Goal: Transaction & Acquisition: Download file/media

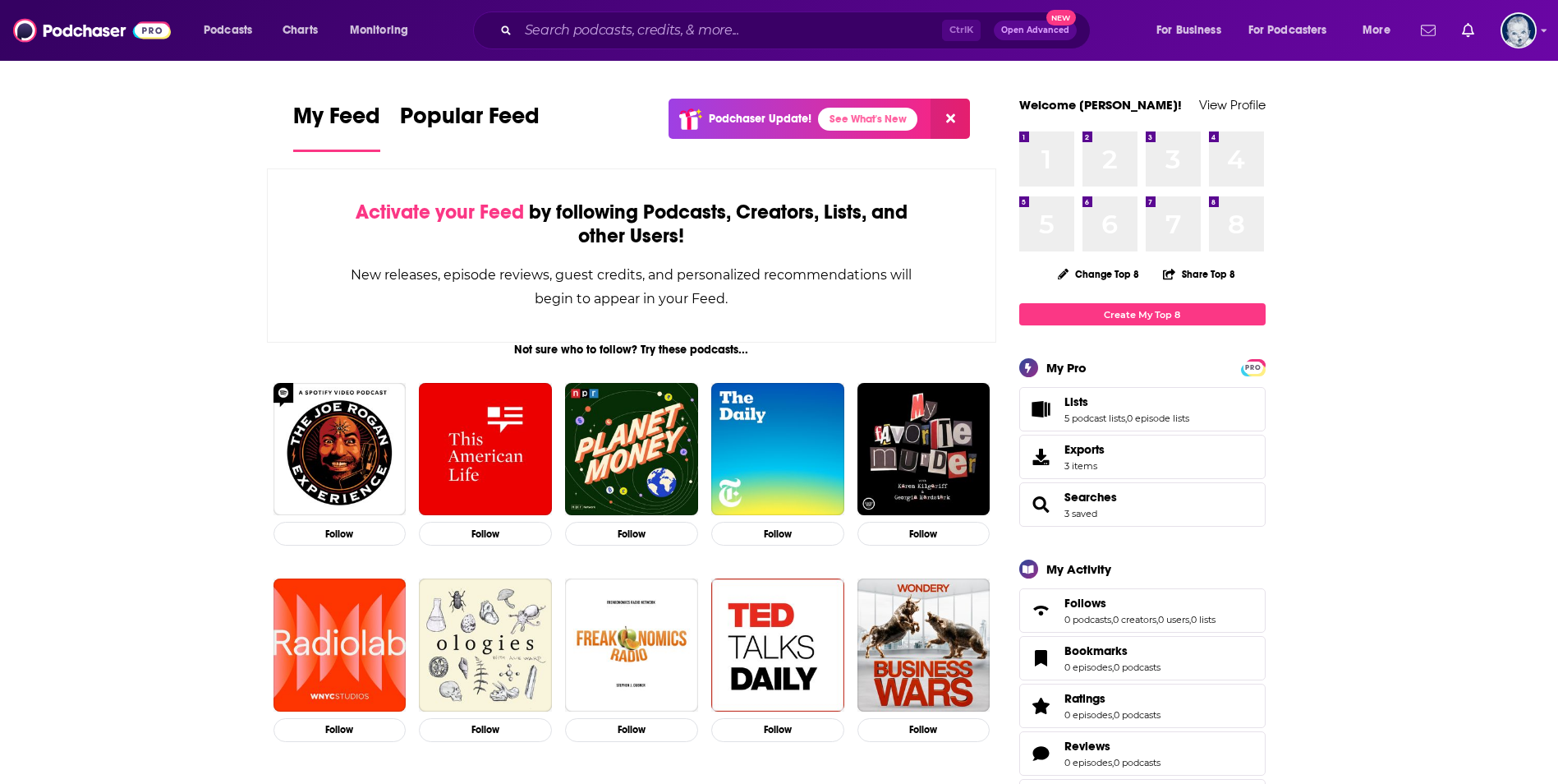
click at [1432, 34] on icon "Show notifications dropdown" at bounding box center [1429, 30] width 15 height 15
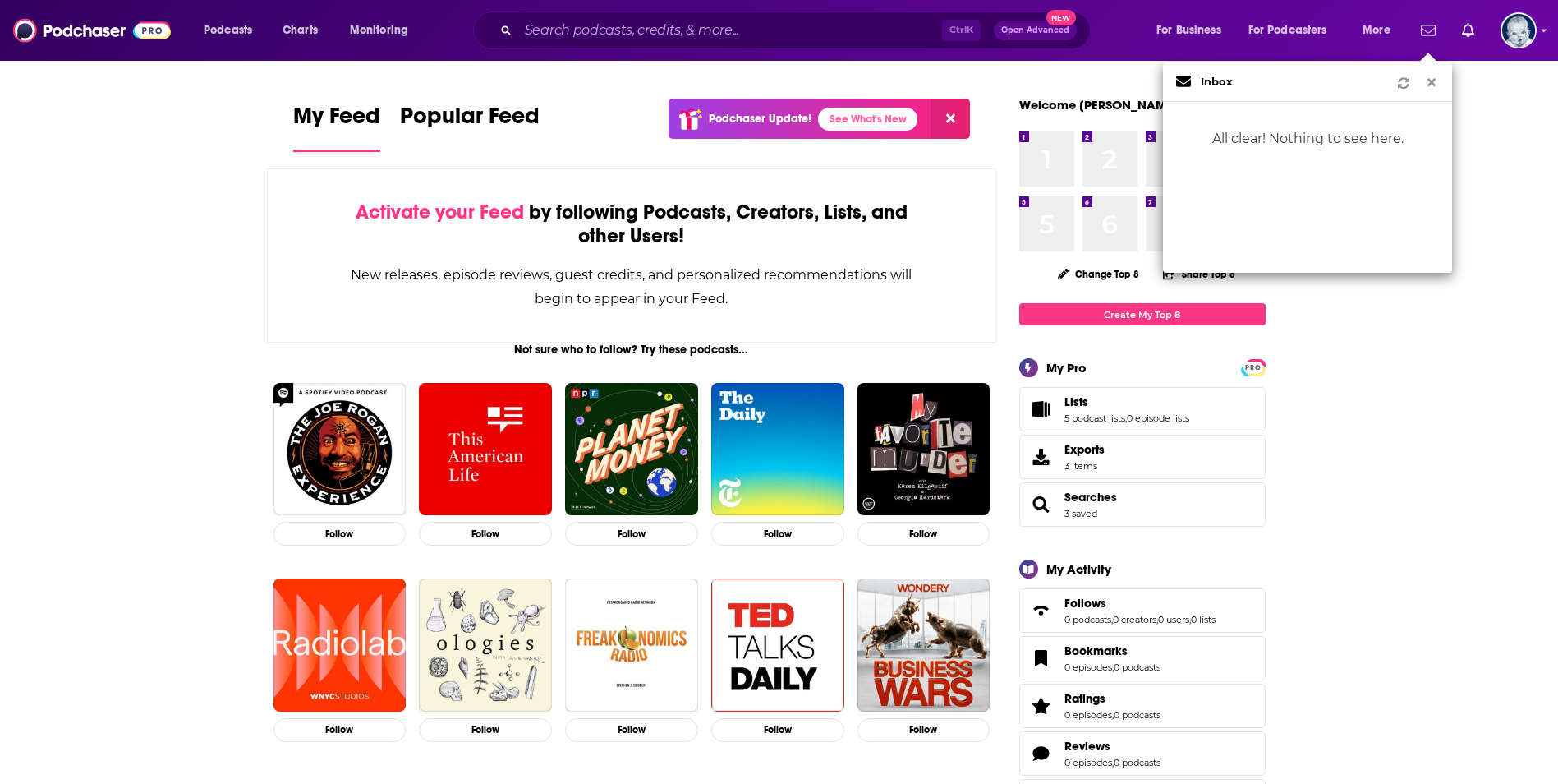
click at [1432, 34] on icon "Show notifications dropdown" at bounding box center [1429, 30] width 15 height 15
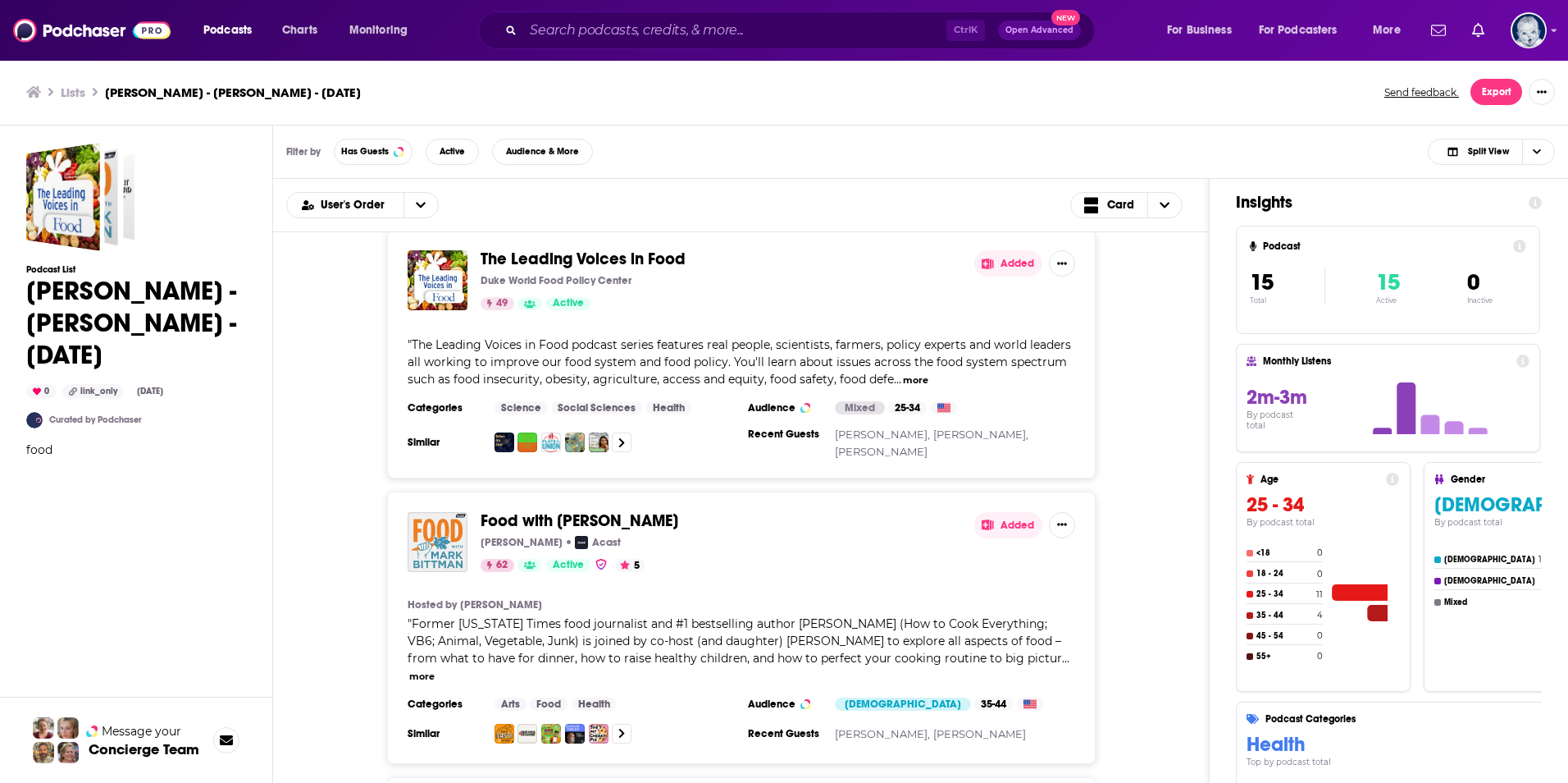
scroll to position [17, 0]
click at [1164, 219] on div "User's Order Card" at bounding box center [741, 205] width 935 height 53
click at [1164, 211] on span "Choose View" at bounding box center [1164, 205] width 34 height 25
click at [1493, 84] on button "Export" at bounding box center [1496, 91] width 52 height 26
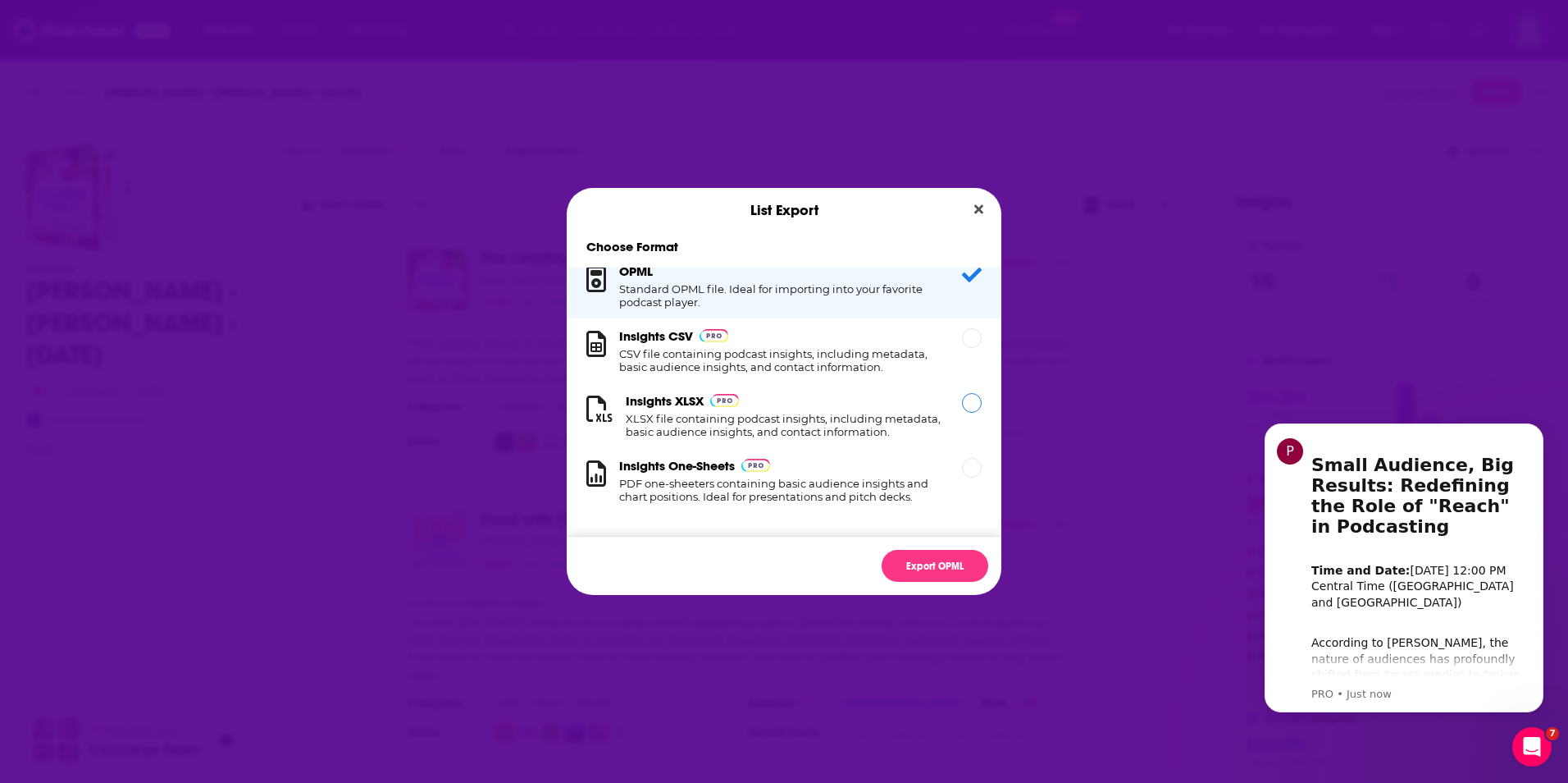
scroll to position [0, 0]
click at [876, 414] on h1 "XLSX file containing podcast insights, including metadata, basic audience insig…" at bounding box center [784, 425] width 317 height 26
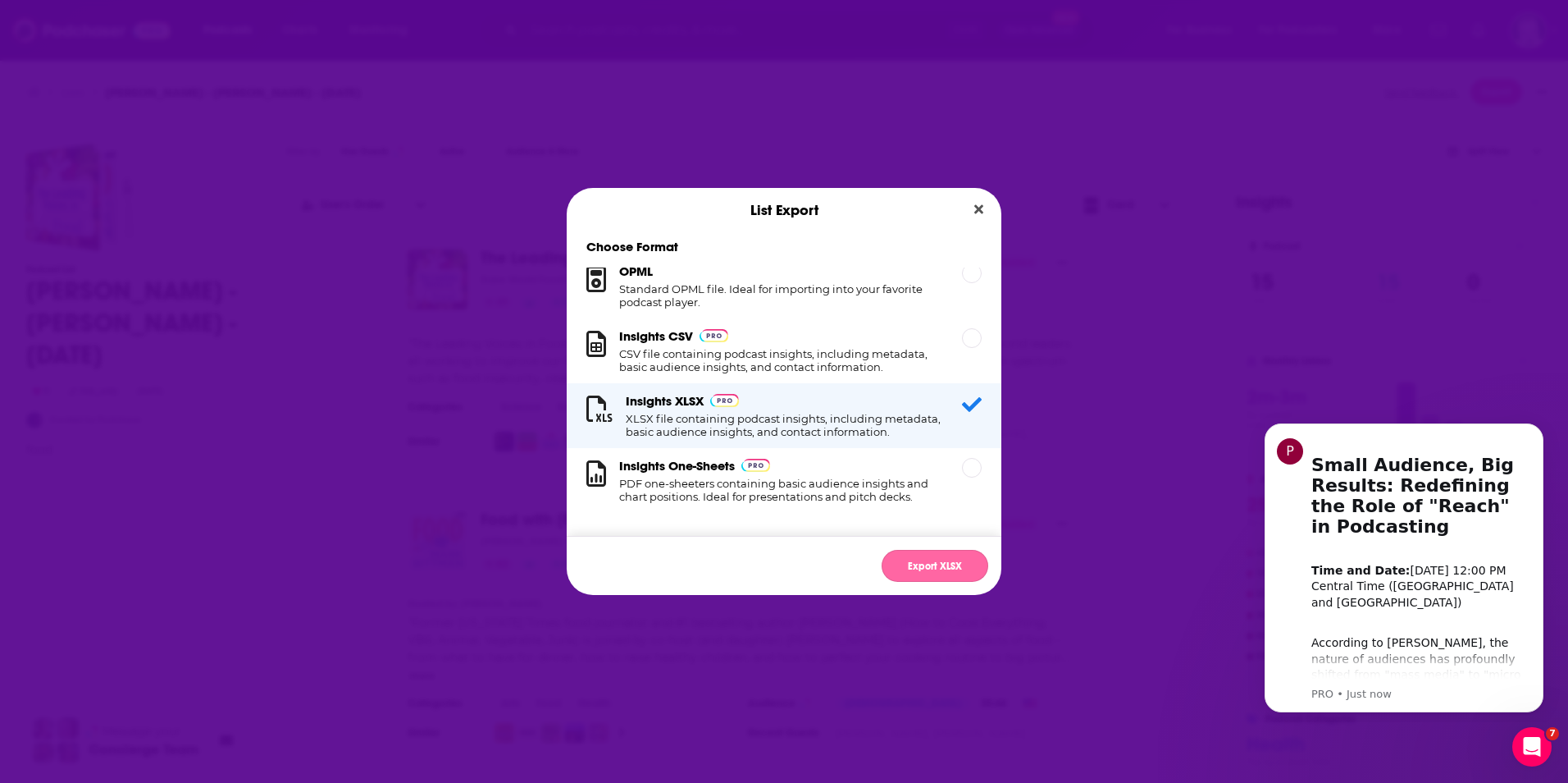
click at [932, 566] on button "Export XLSX" at bounding box center [935, 566] width 107 height 32
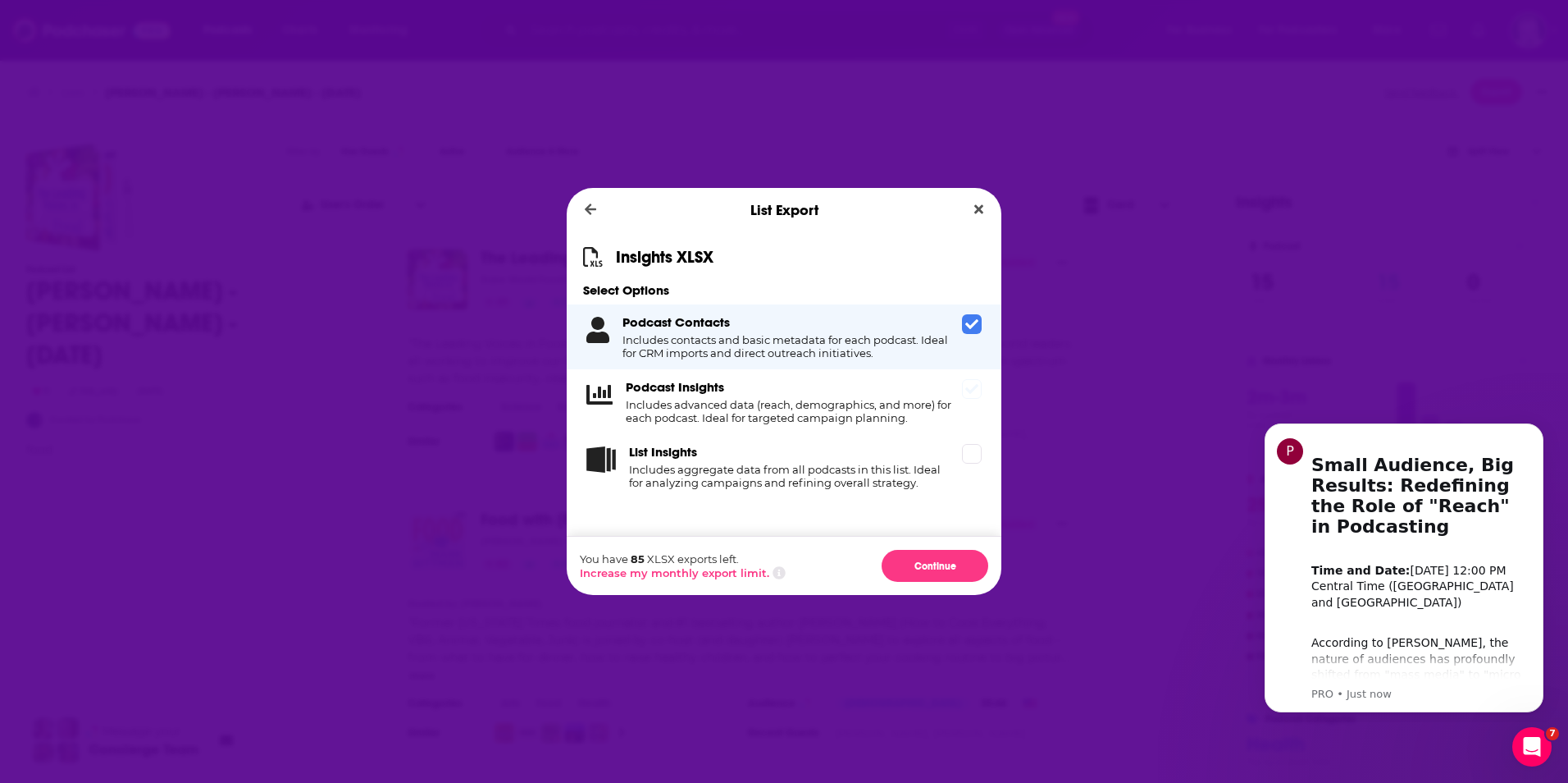
click at [918, 408] on h4 "Includes advanced data (reach, demographics, and more) for each podcast. Ideal …" at bounding box center [790, 411] width 330 height 26
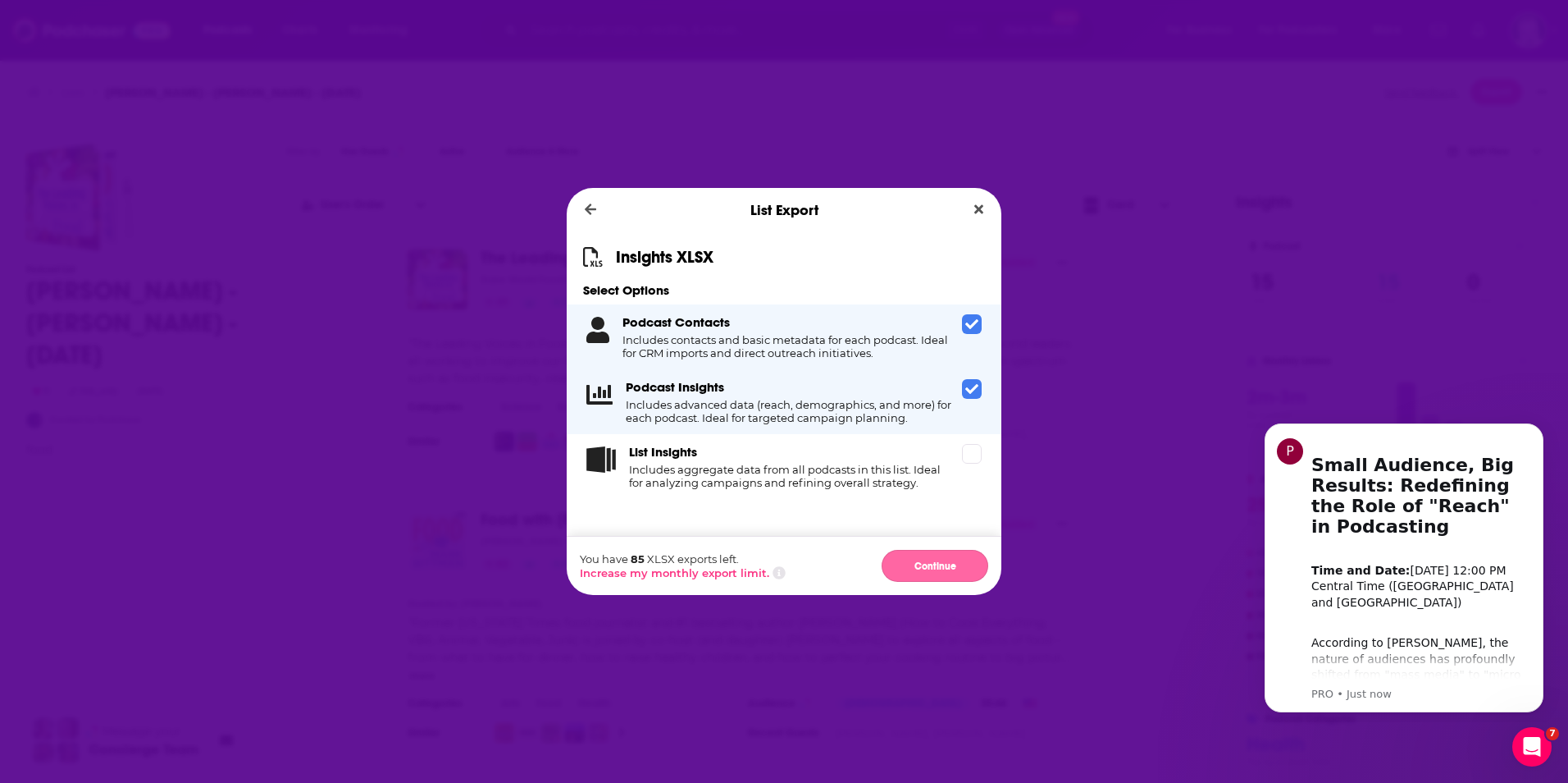
click at [942, 576] on button "Continue" at bounding box center [935, 566] width 107 height 32
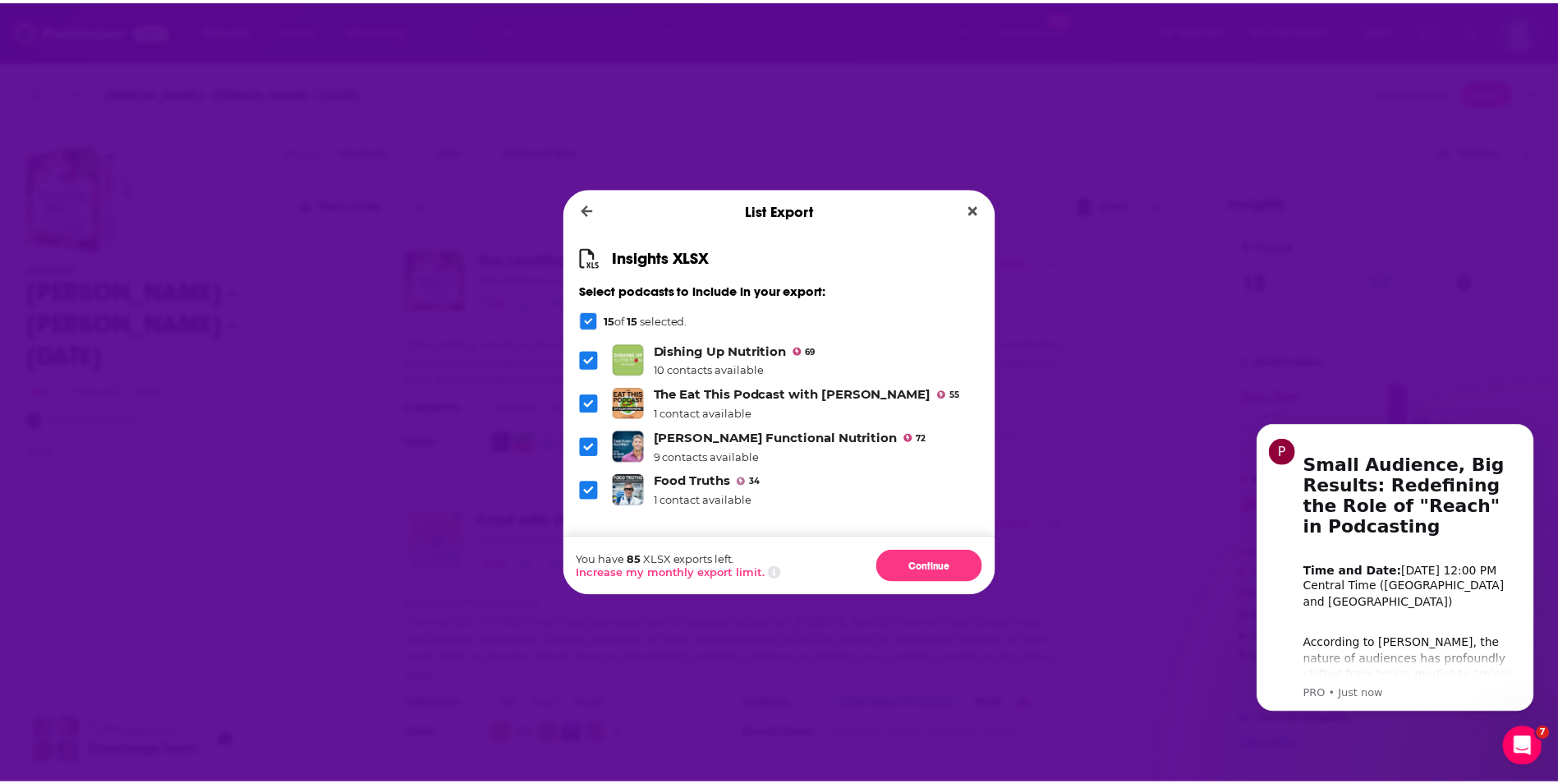
scroll to position [499, 0]
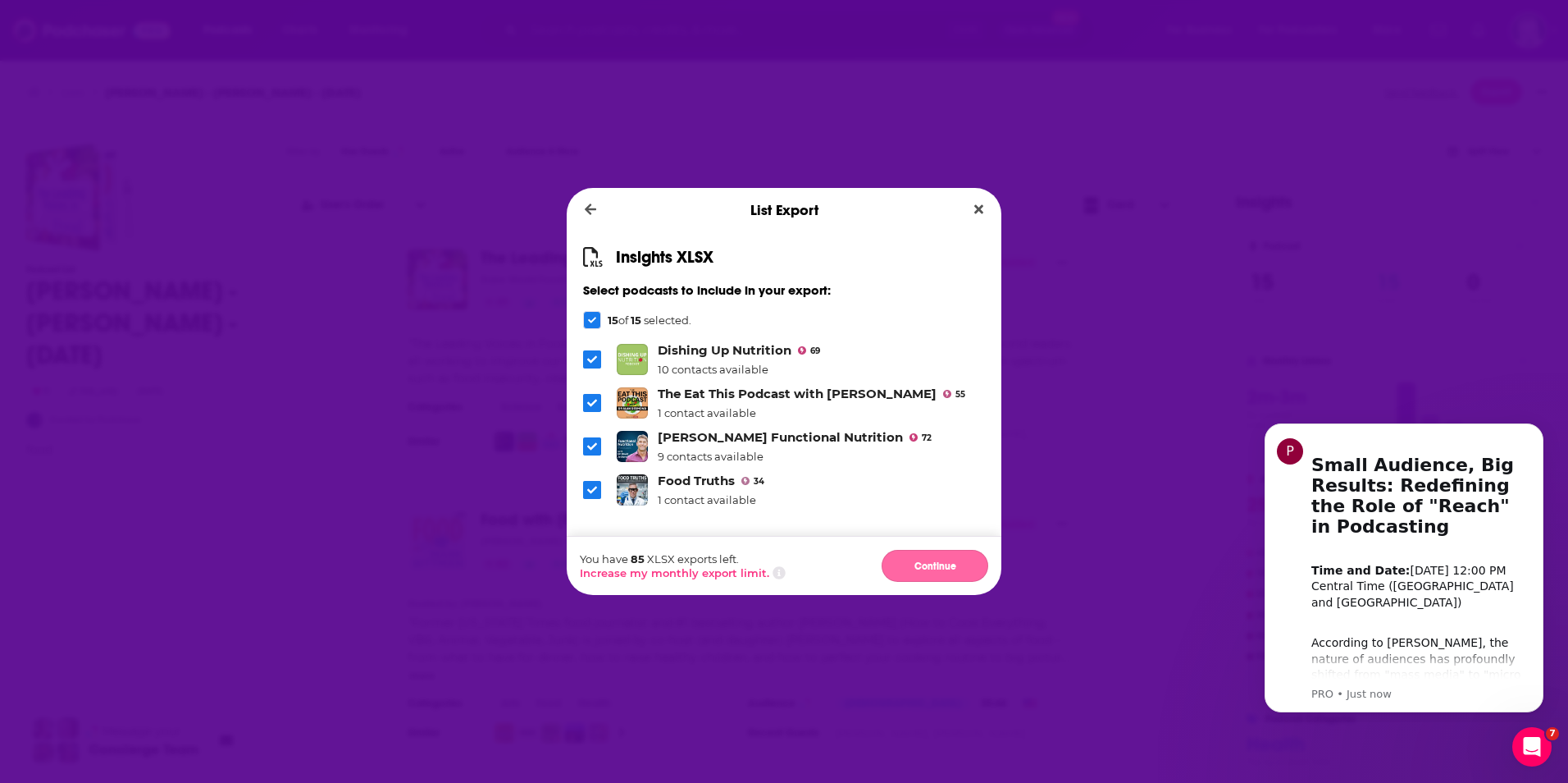
click at [934, 564] on button "Continue" at bounding box center [935, 566] width 107 height 32
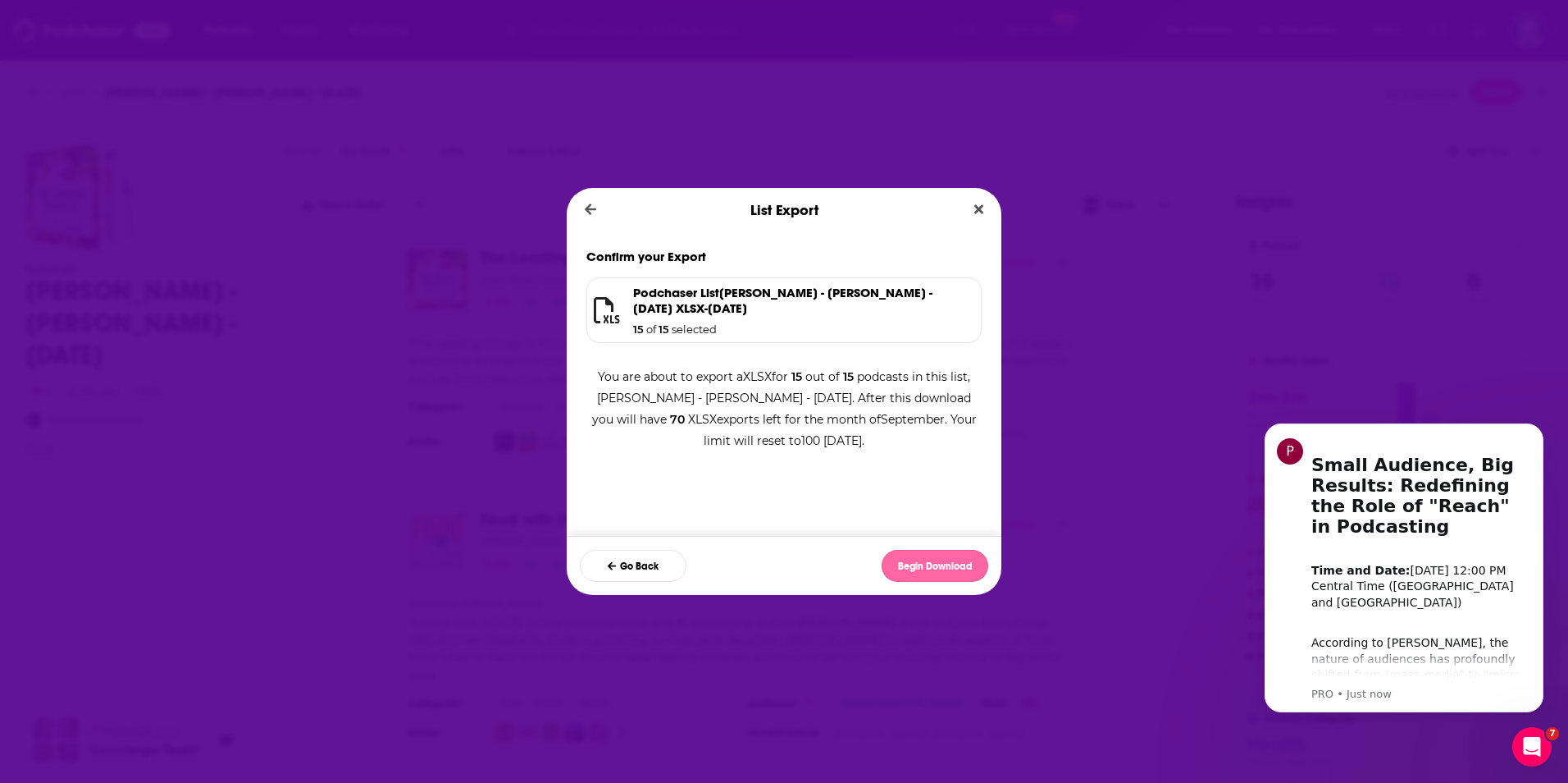
click at [923, 567] on button "Begin Download" at bounding box center [935, 566] width 107 height 32
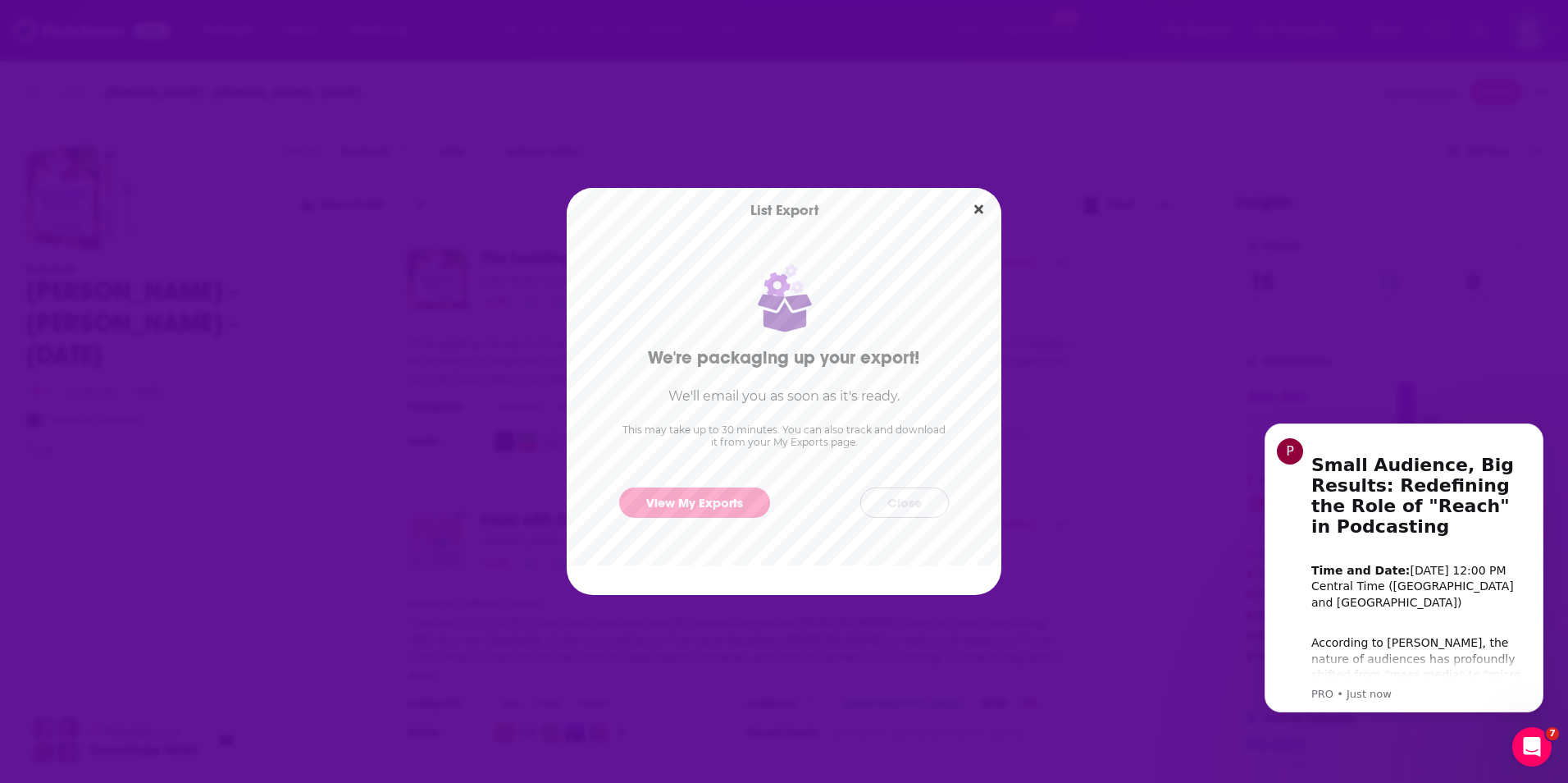
click at [903, 503] on button "Close" at bounding box center [904, 502] width 88 height 30
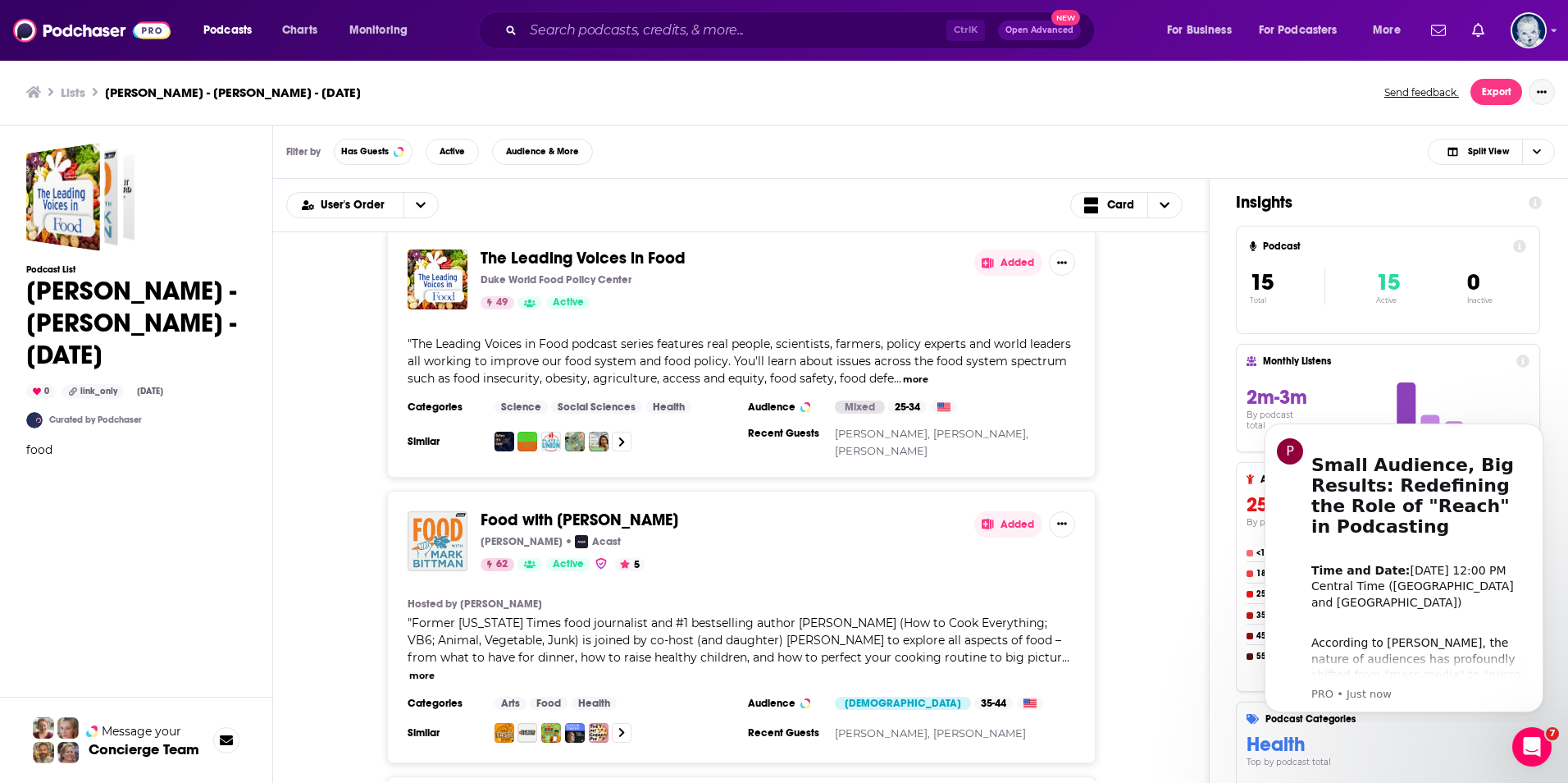
click at [1539, 99] on button "Show More Button" at bounding box center [1541, 91] width 26 height 26
click at [1475, 34] on icon "Show notifications dropdown" at bounding box center [1477, 30] width 12 height 15
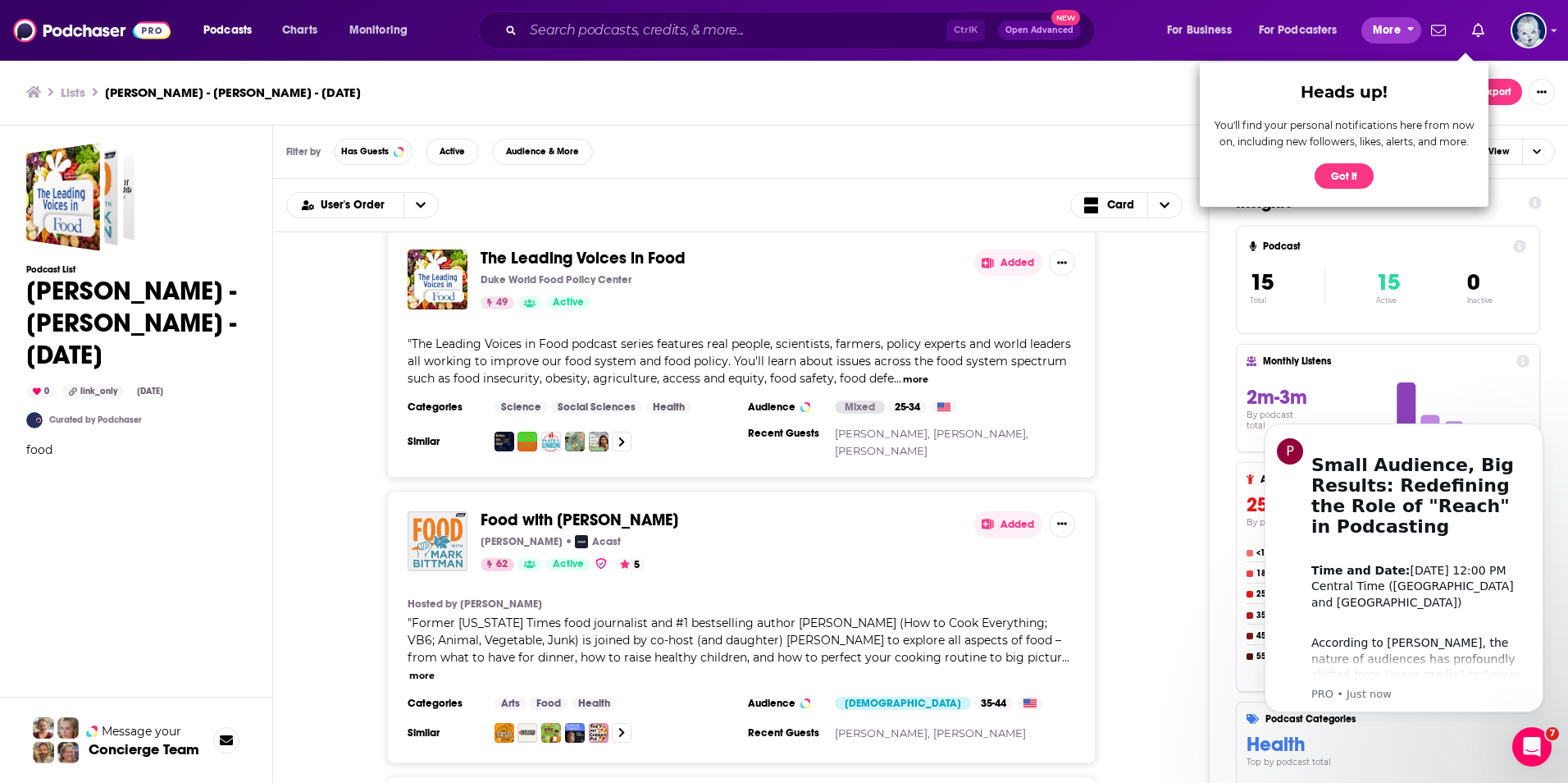
click at [1394, 26] on span "More" at bounding box center [1387, 29] width 28 height 23
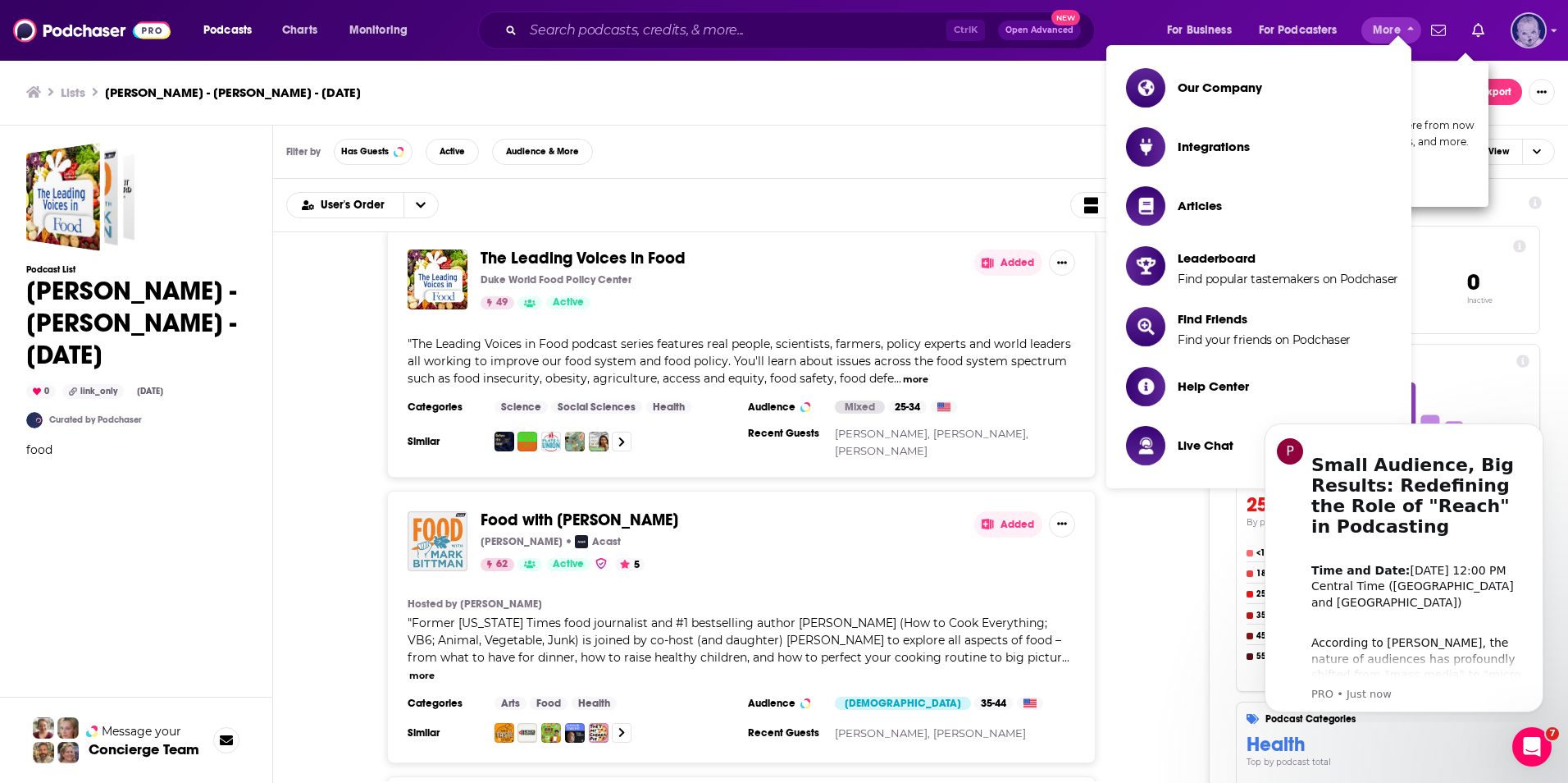
click at [1532, 39] on img "Logged in as blg1538" at bounding box center [1527, 29] width 36 height 36
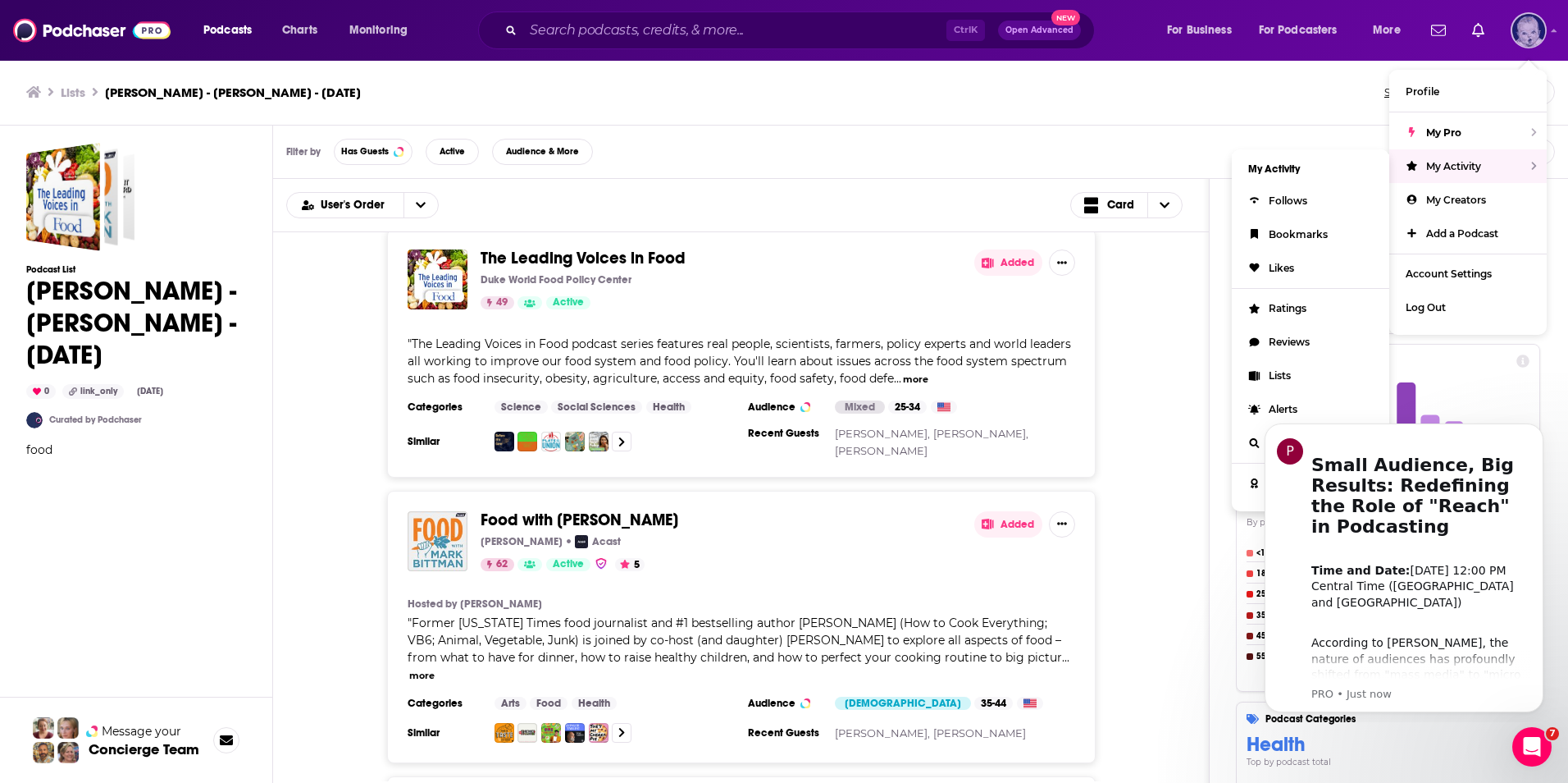
click at [1469, 160] on span "My Activity" at bounding box center [1454, 166] width 55 height 12
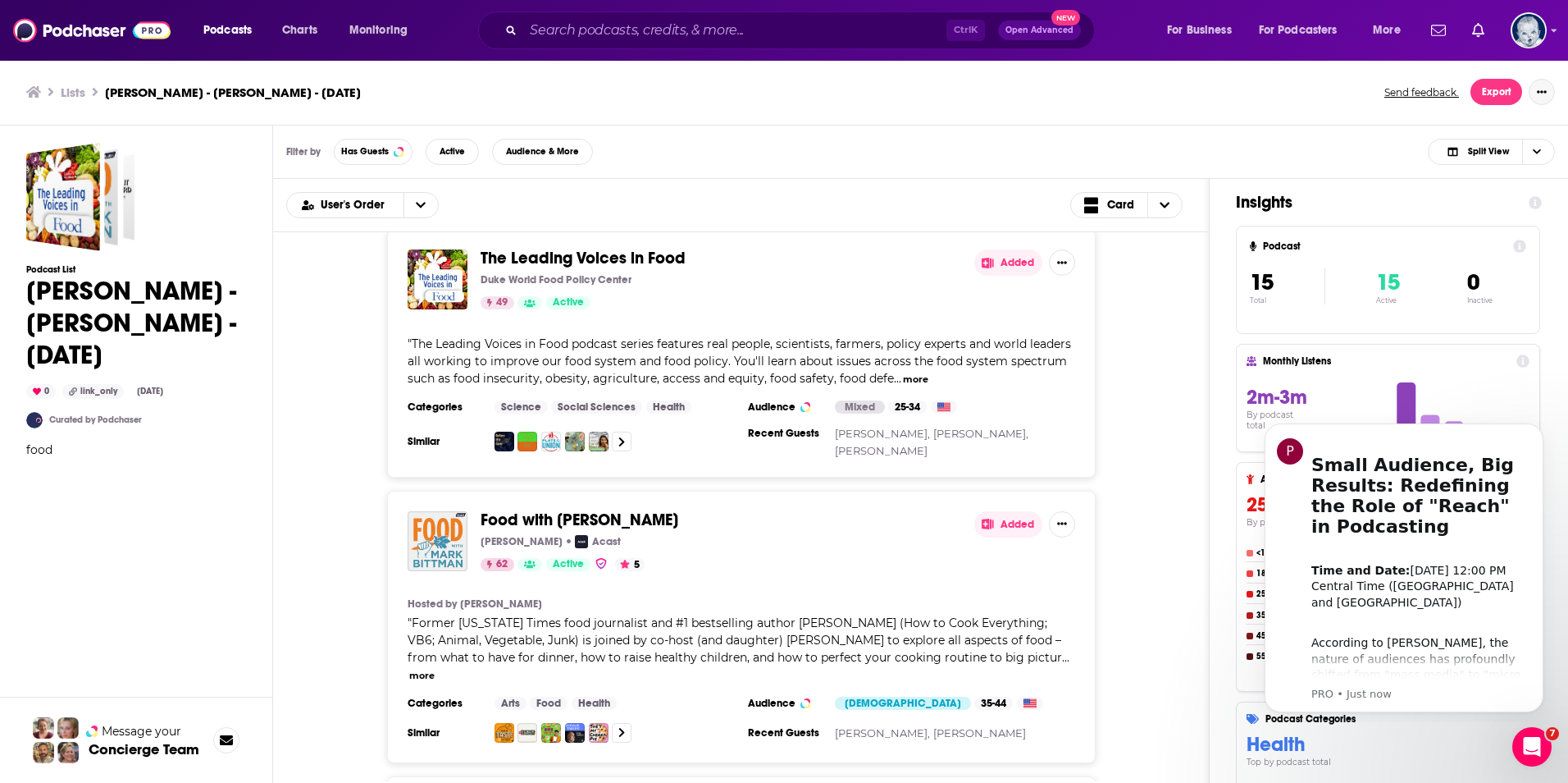
click at [1533, 87] on button "Show More Button" at bounding box center [1541, 91] width 26 height 26
click at [1535, 88] on button "Show More Button" at bounding box center [1541, 91] width 26 height 26
click at [1552, 28] on icon "Show profile menu" at bounding box center [1553, 30] width 6 height 10
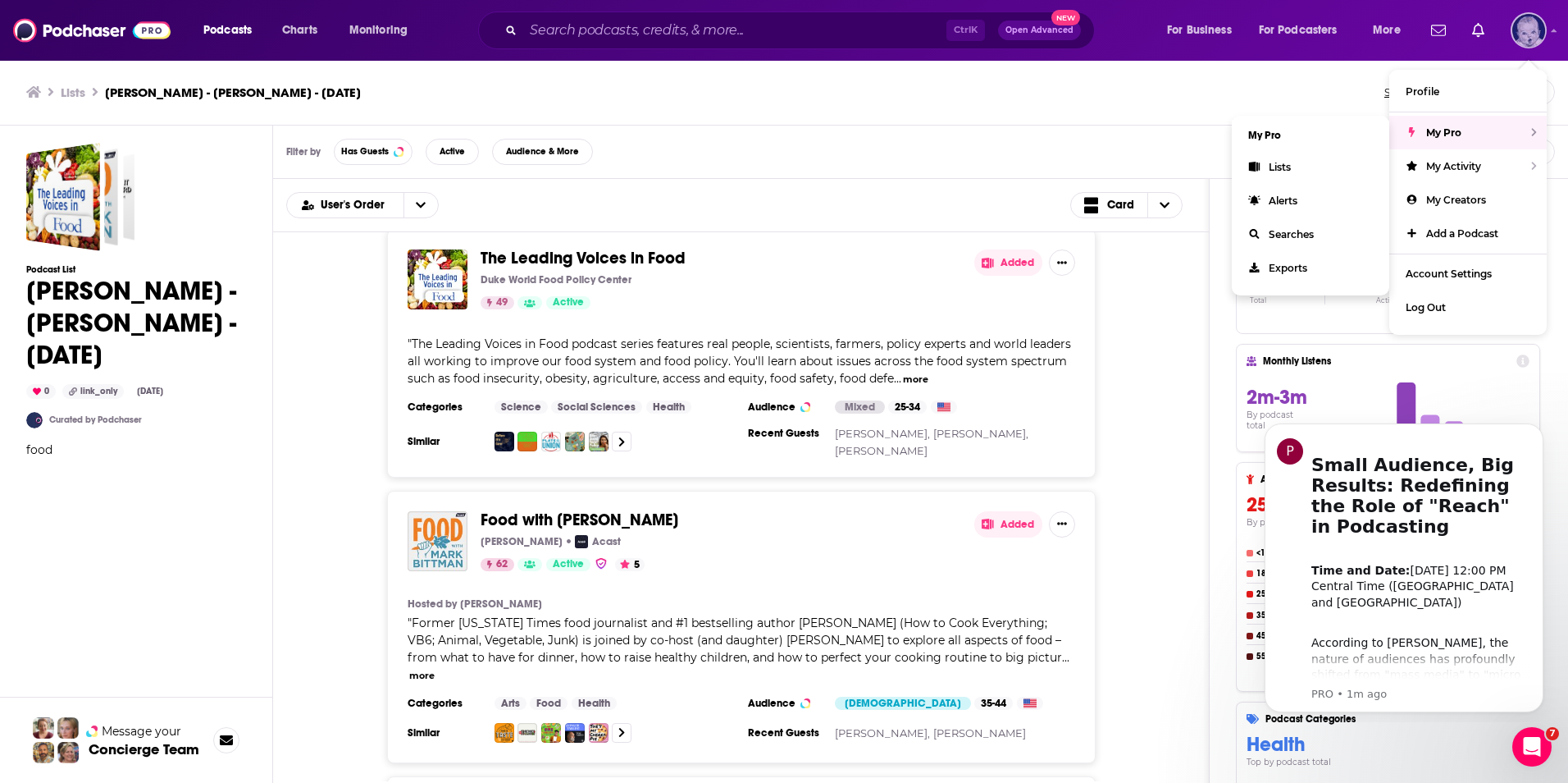
click at [1470, 127] on div "My Pro" at bounding box center [1467, 133] width 157 height 34
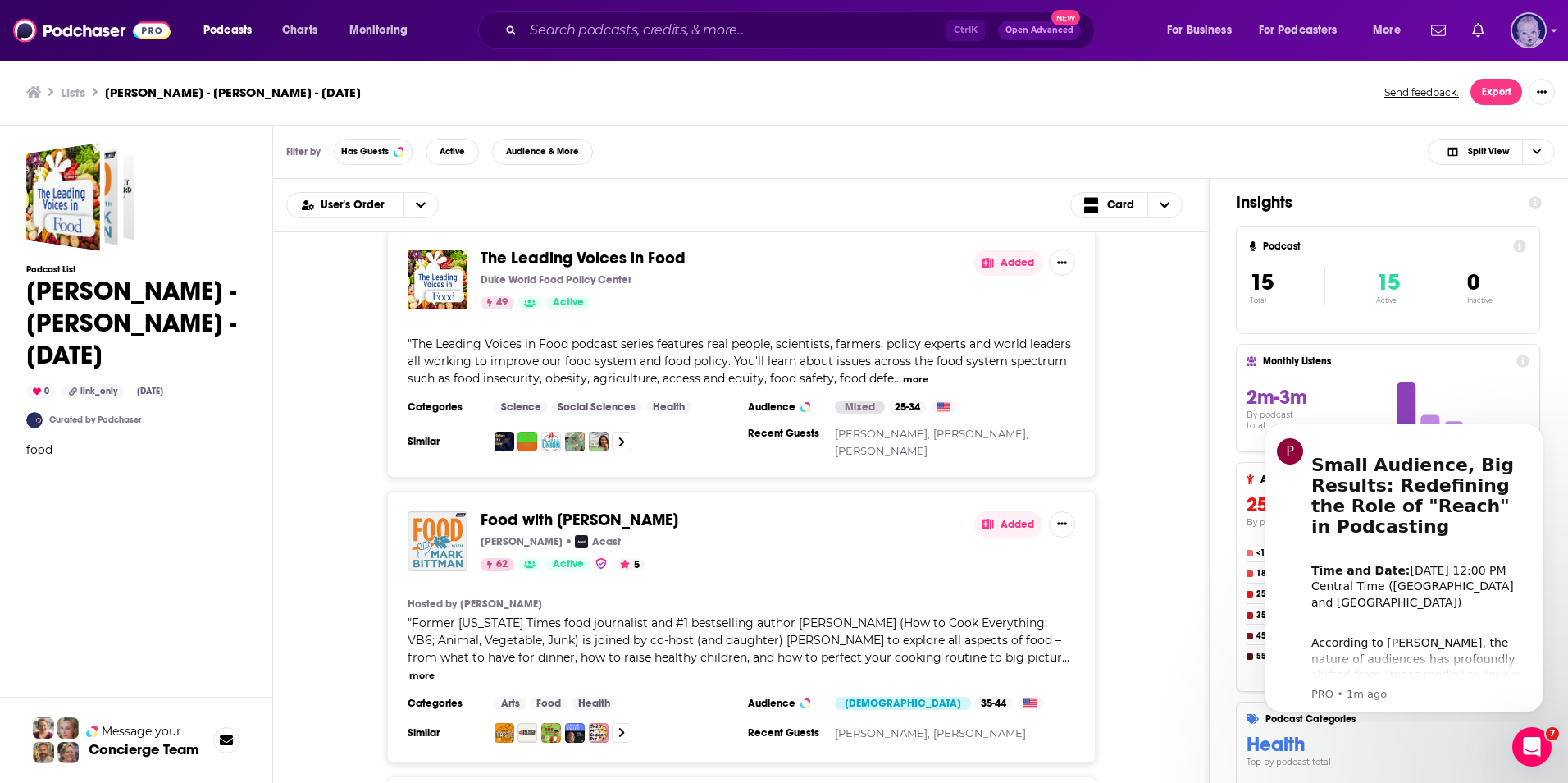
click at [1554, 29] on icon "Show profile menu" at bounding box center [1553, 30] width 6 height 10
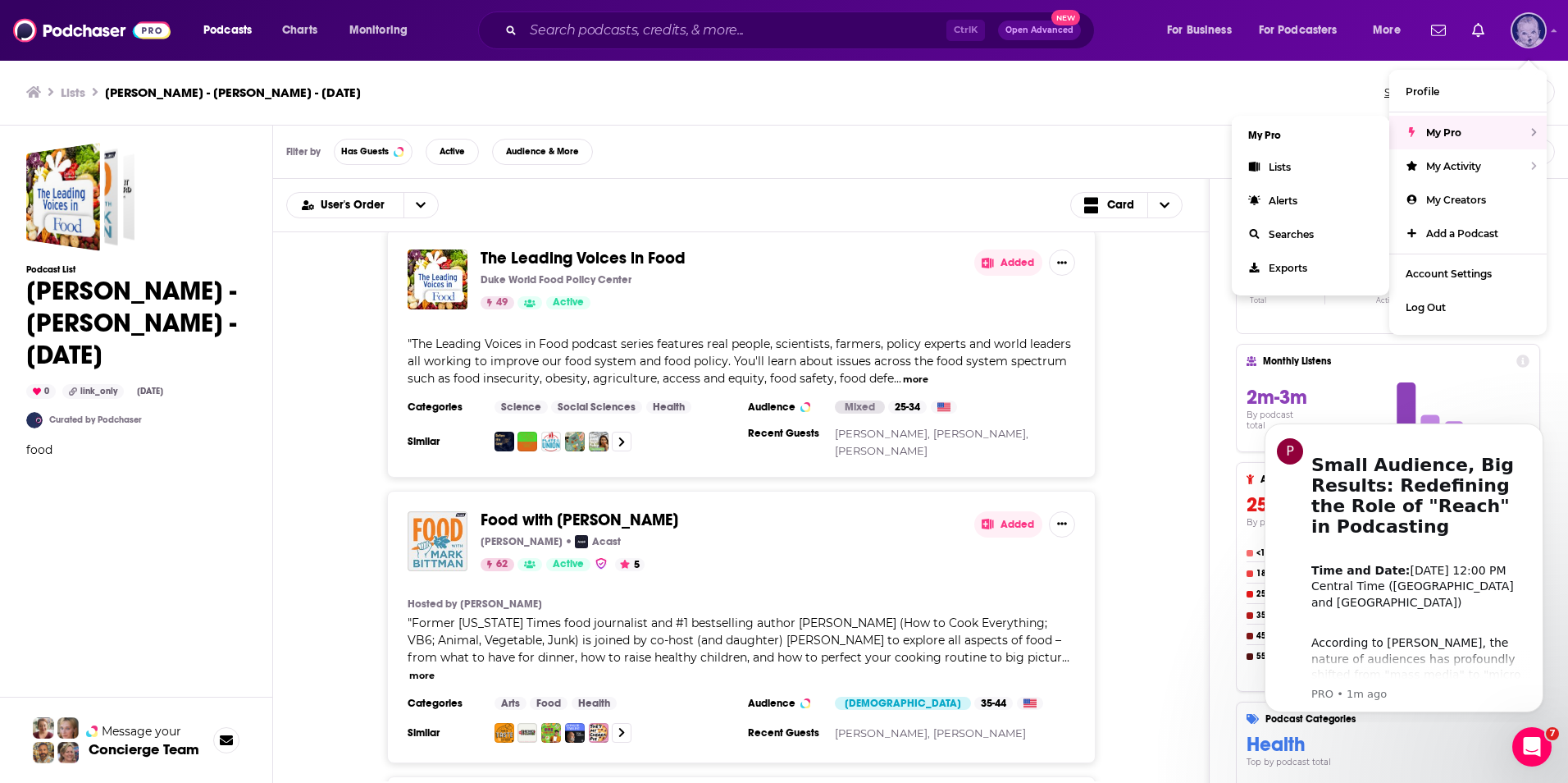
click at [1427, 134] on span "My Pro" at bounding box center [1444, 132] width 35 height 12
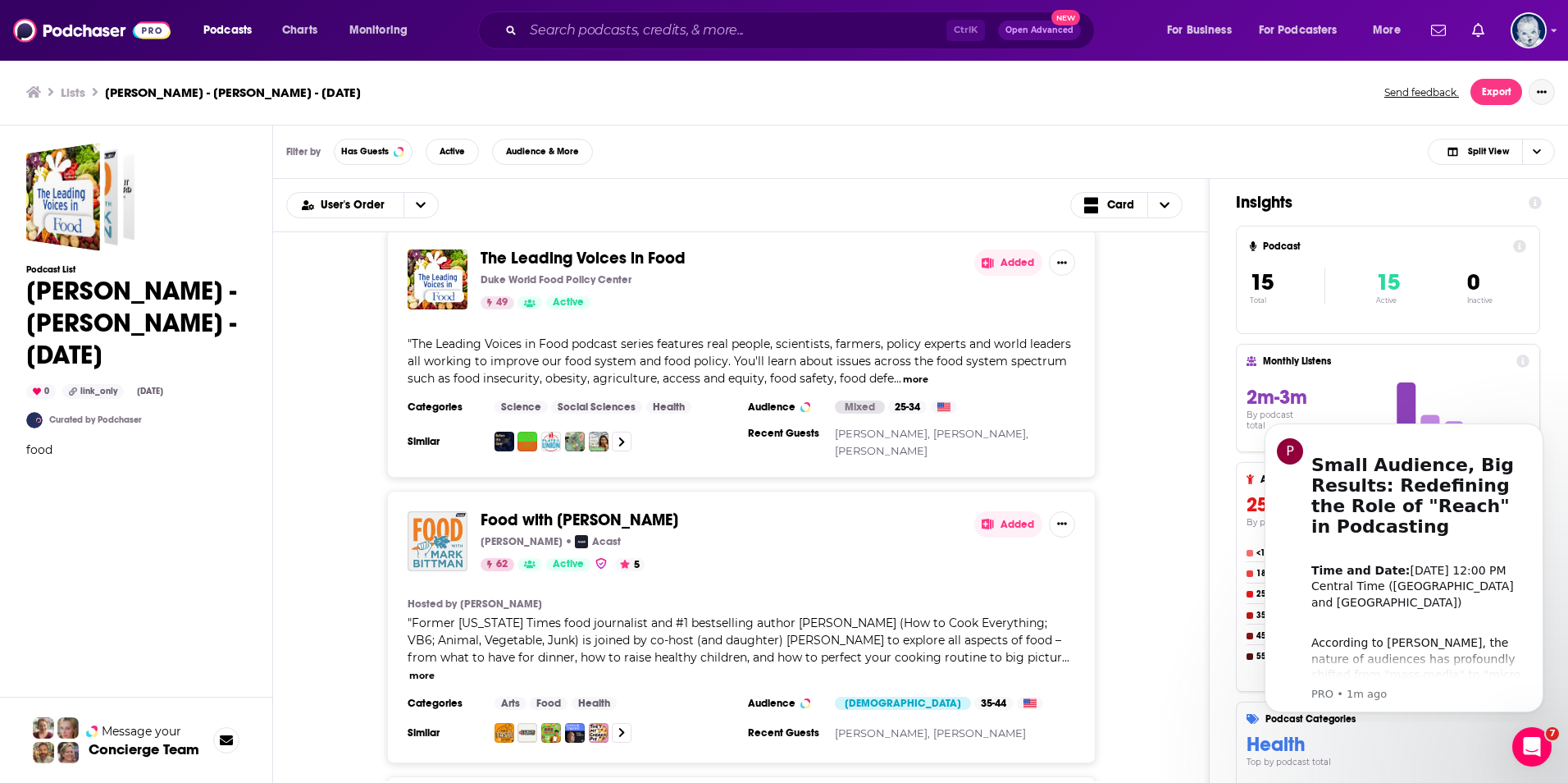
click at [1538, 88] on icon "Show More Button" at bounding box center [1541, 91] width 10 height 10
click at [1546, 98] on button "Show More Button" at bounding box center [1541, 91] width 26 height 26
click at [1555, 40] on div "Show profile menu" at bounding box center [1553, 31] width 6 height 18
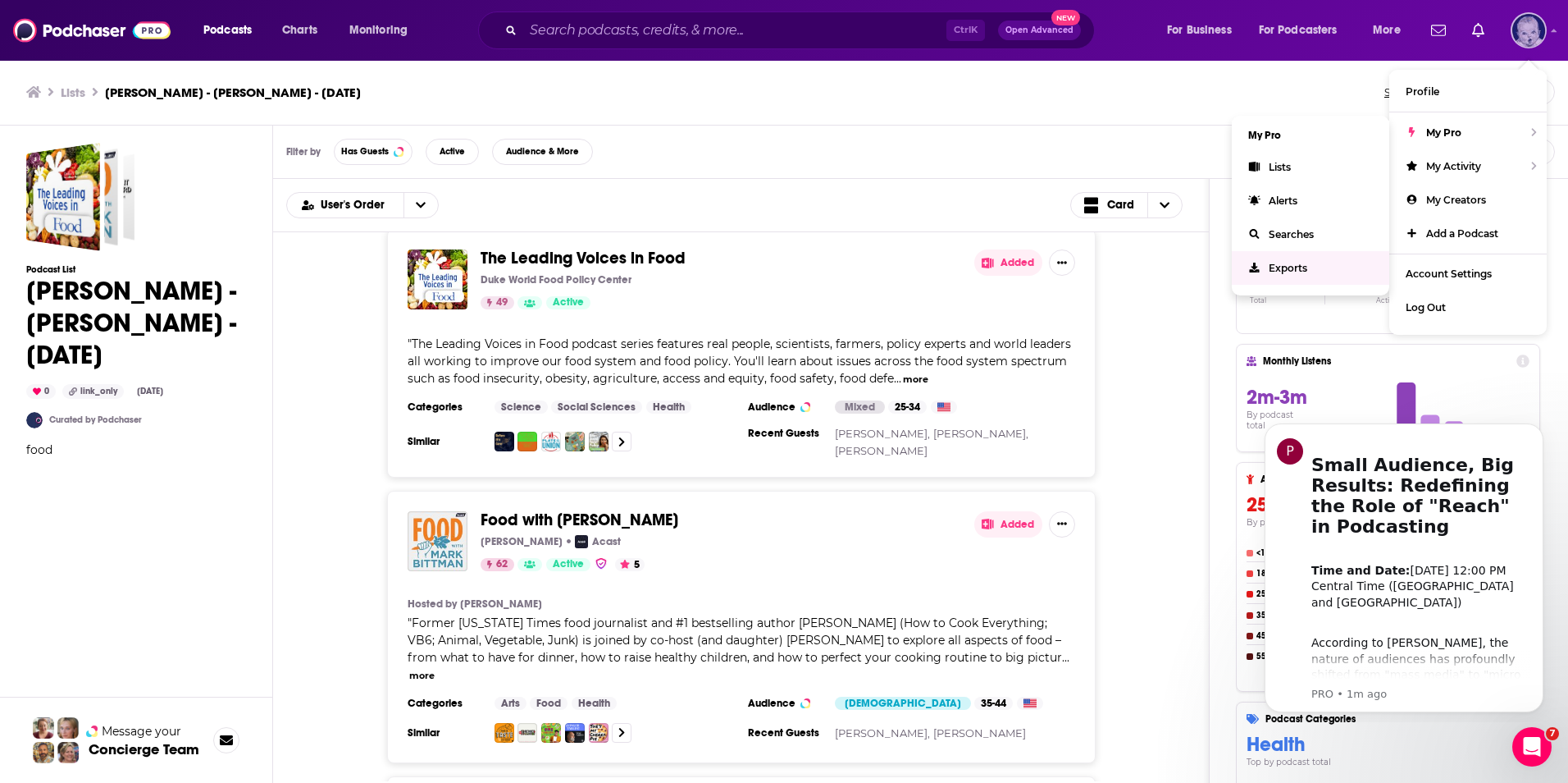
click at [1290, 272] on span "Exports" at bounding box center [1288, 267] width 39 height 12
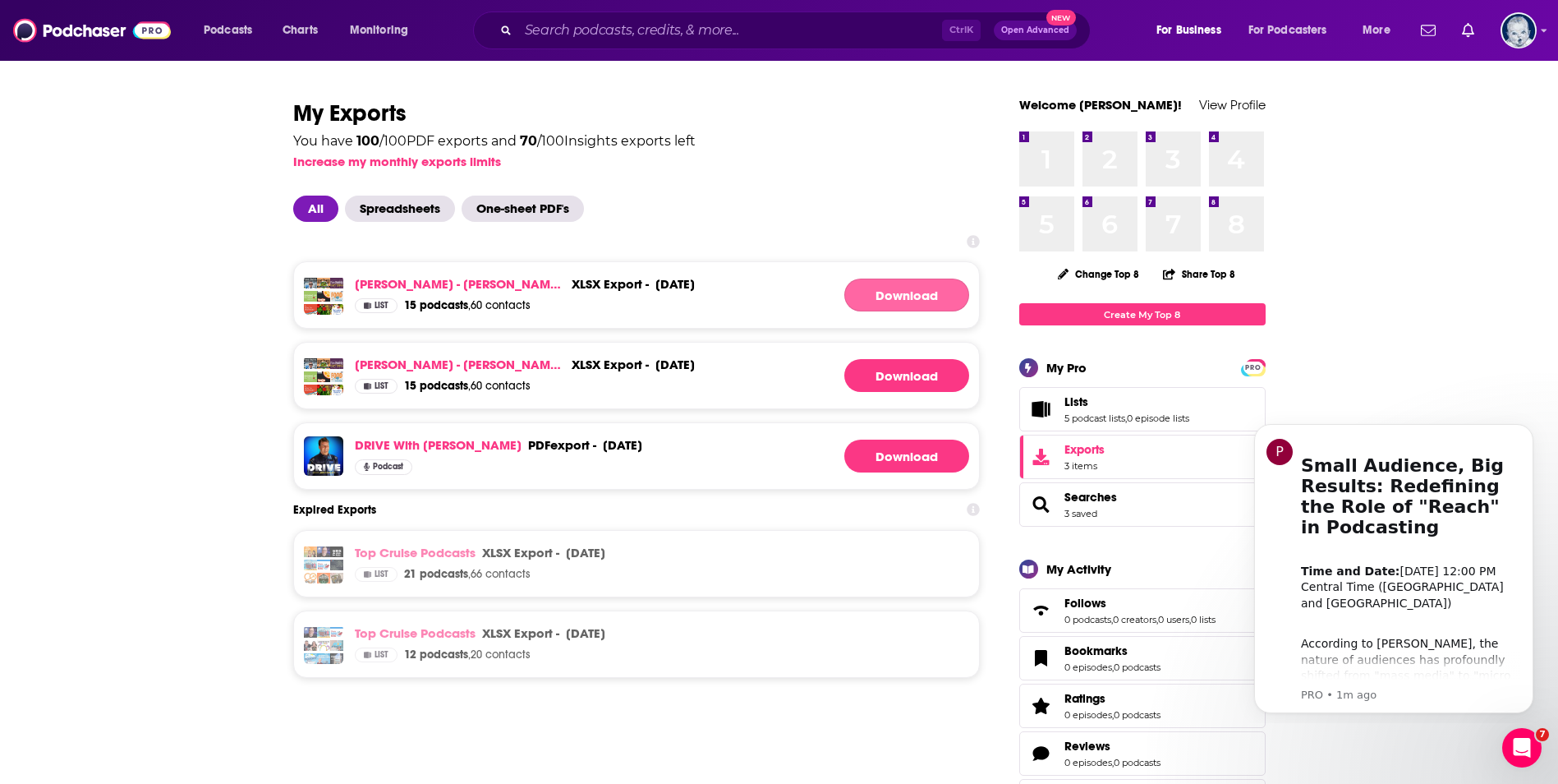
click at [930, 296] on link "Download" at bounding box center [906, 295] width 125 height 33
